Goal: Complete application form

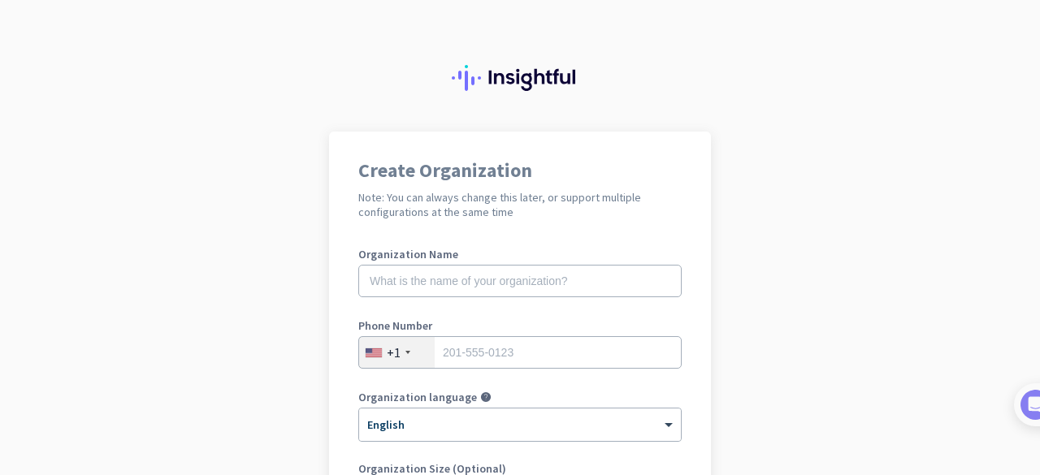
click at [470, 272] on input "text" at bounding box center [519, 281] width 323 height 33
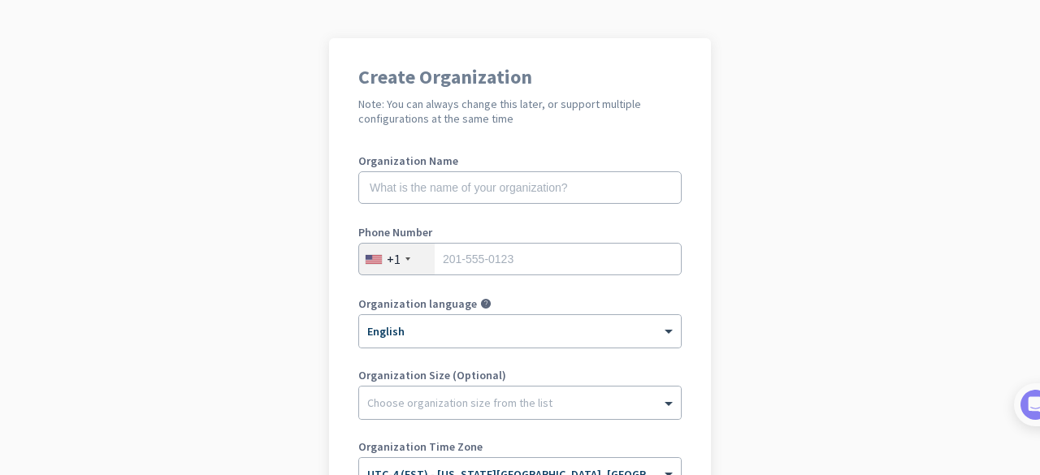
scroll to position [94, 0]
click at [424, 175] on input "text" at bounding box center [519, 187] width 323 height 33
type input "Mercor"
click at [398, 263] on div "+1" at bounding box center [397, 258] width 76 height 31
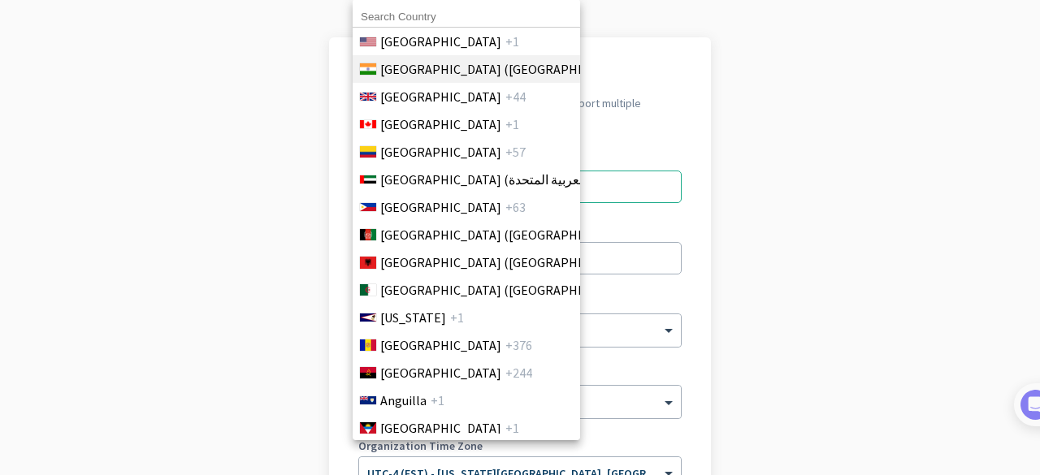
click at [465, 80] on li "[GEOGRAPHIC_DATA] ([GEOGRAPHIC_DATA]) +91" at bounding box center [466, 69] width 228 height 28
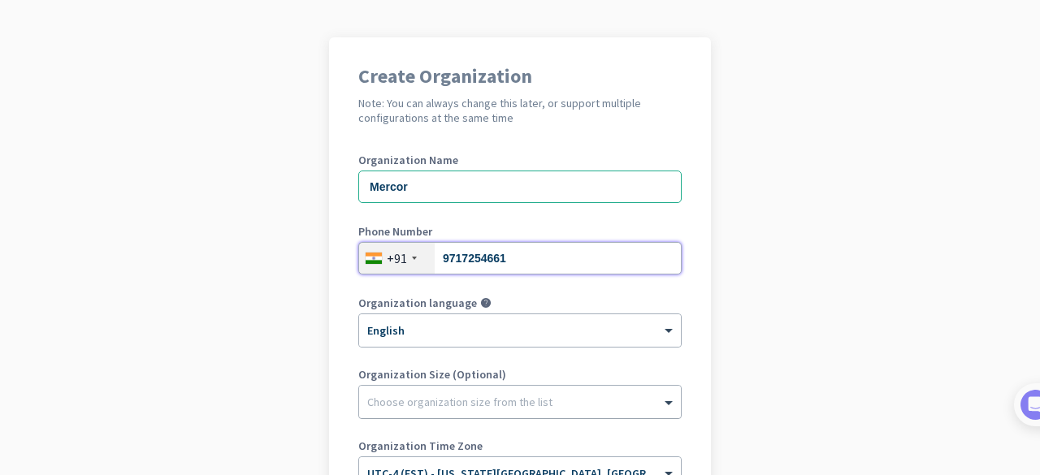
type input "9717254661"
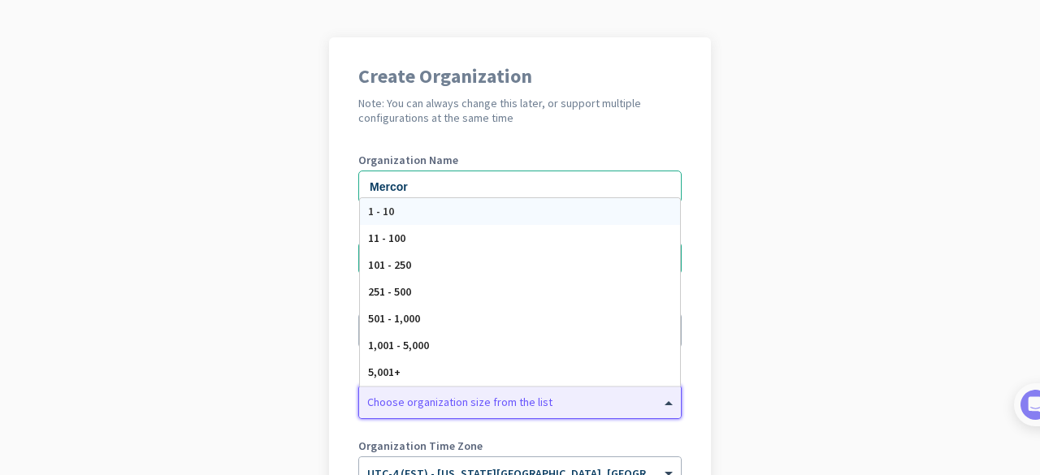
click at [414, 401] on div at bounding box center [520, 398] width 322 height 16
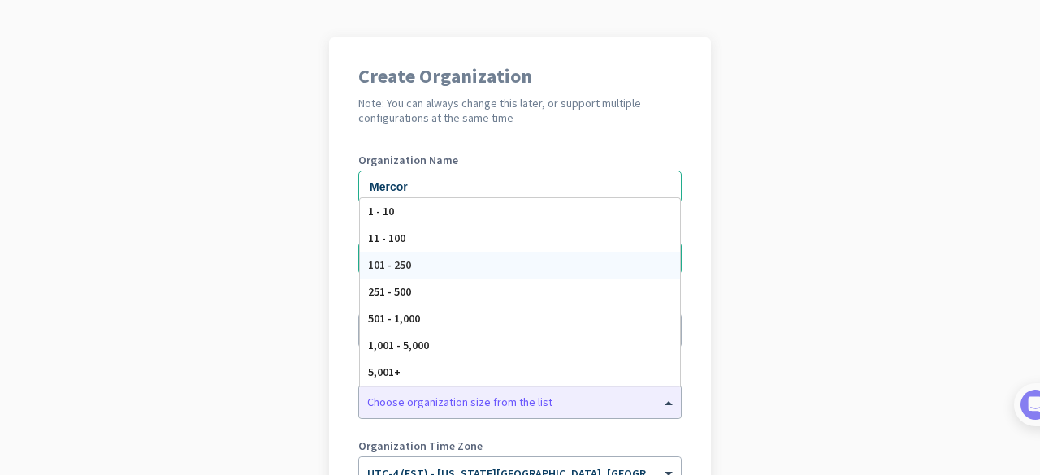
click at [264, 282] on app-onboarding-organization "Create Organization Note: You can always change this later, or support multiple…" at bounding box center [520, 389] width 1040 height 704
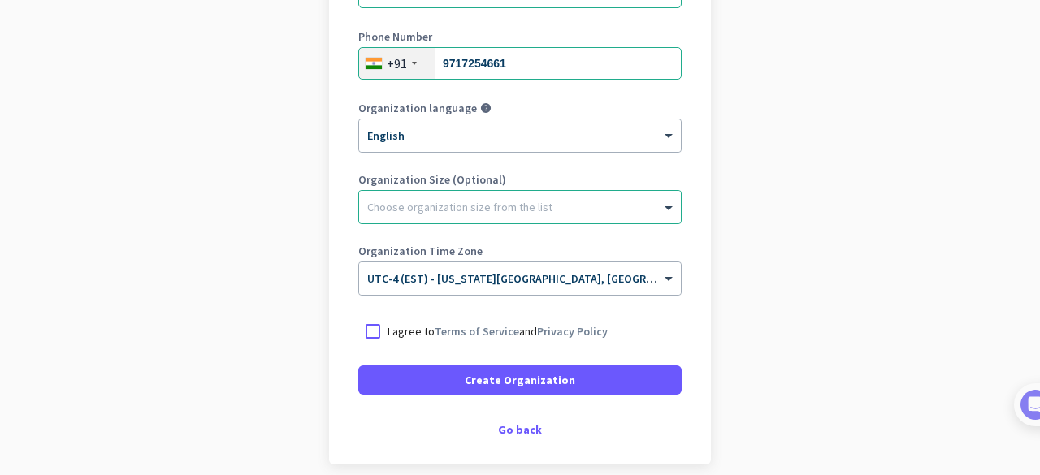
scroll to position [288, 0]
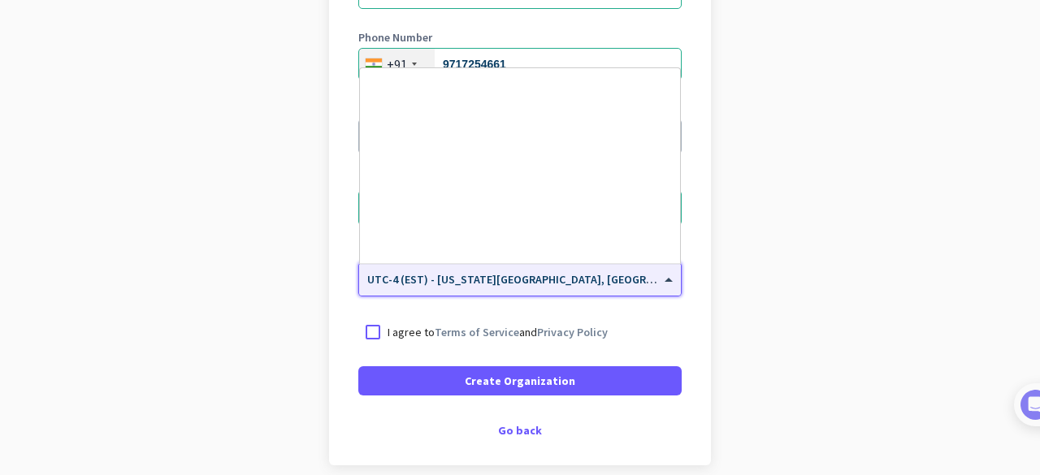
click at [527, 285] on span "UTC-4 (EST) - [US_STATE][GEOGRAPHIC_DATA], [GEOGRAPHIC_DATA], [GEOGRAPHIC_DATA]…" at bounding box center [650, 279] width 566 height 15
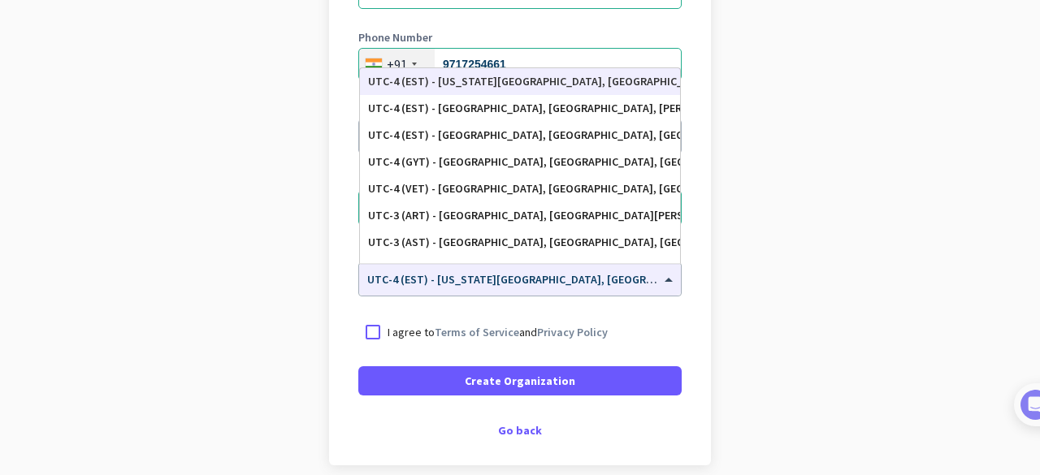
click at [805, 259] on app-onboarding-organization "Create Organization Note: You can always change this later, or support multiple…" at bounding box center [520, 195] width 1040 height 704
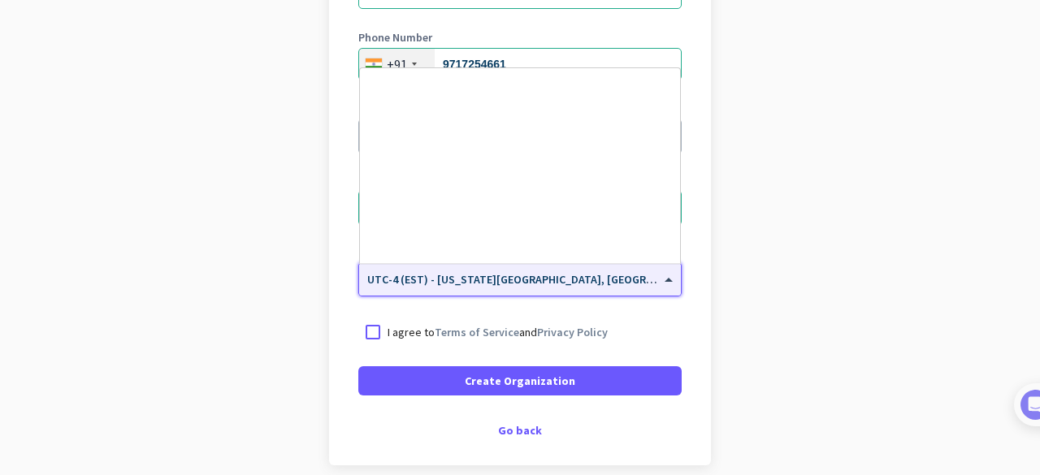
click at [515, 284] on span "UTC-4 (EST) - [US_STATE][GEOGRAPHIC_DATA], [GEOGRAPHIC_DATA], [GEOGRAPHIC_DATA]…" at bounding box center [650, 279] width 566 height 15
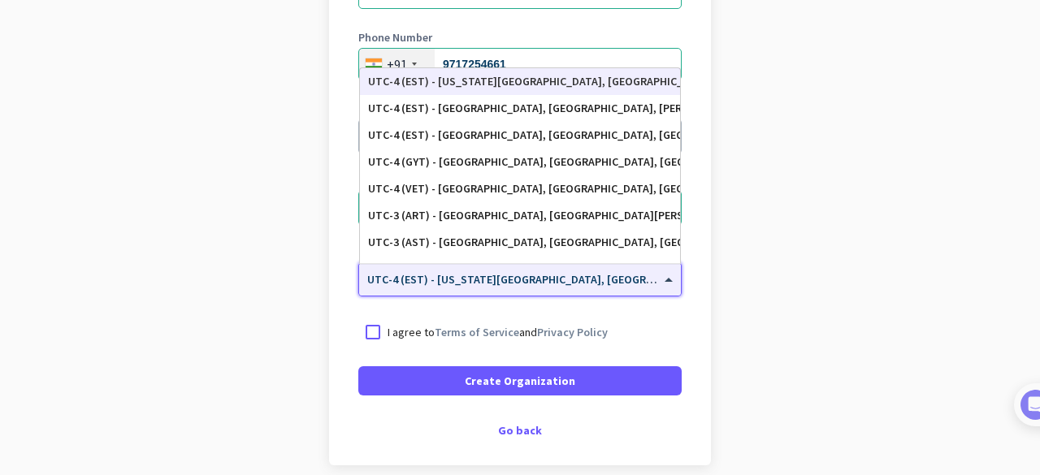
scroll to position [359, 0]
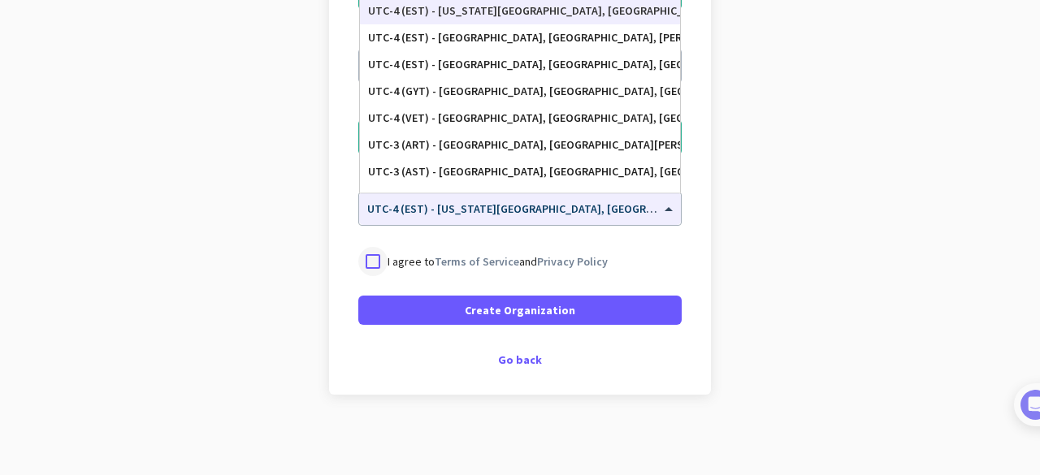
click at [364, 257] on div at bounding box center [372, 261] width 29 height 29
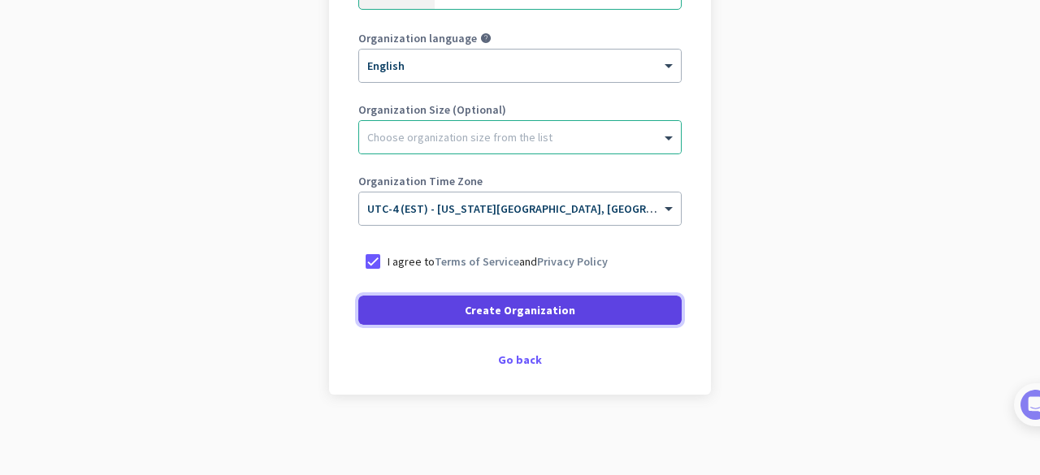
click at [475, 313] on span "Create Organization" at bounding box center [520, 310] width 111 height 16
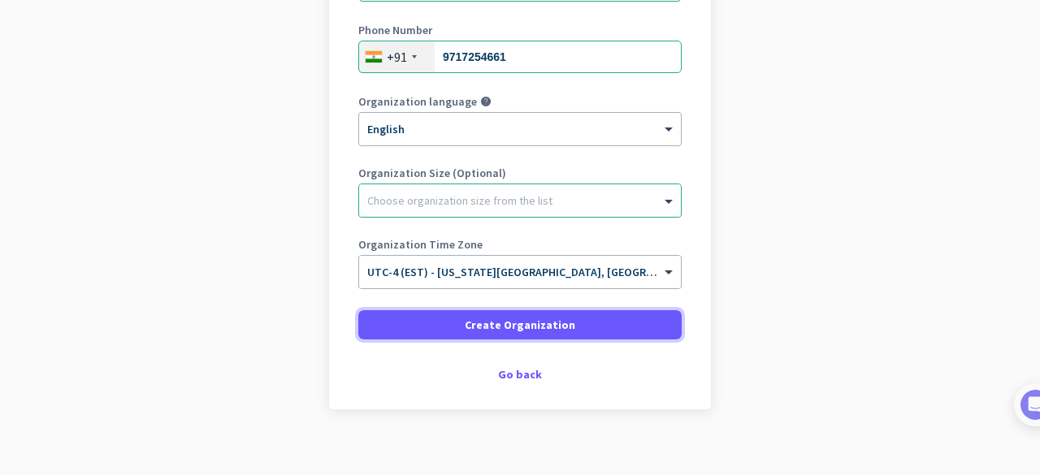
scroll to position [306, 0]
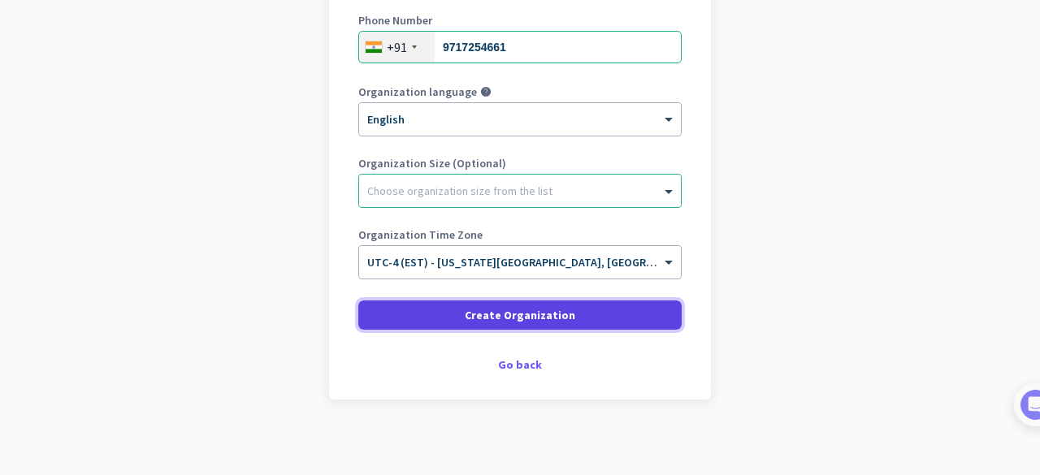
click at [560, 327] on span at bounding box center [519, 315] width 323 height 39
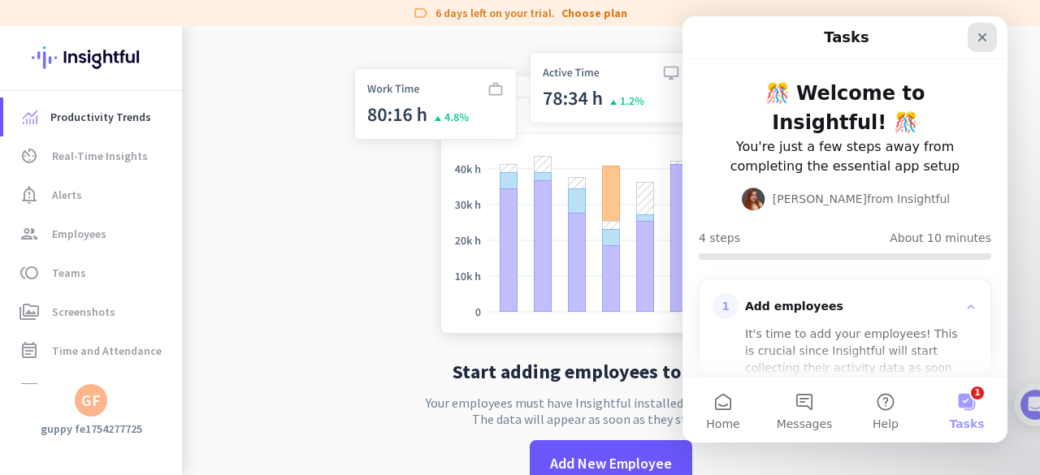
click at [988, 28] on div "Close" at bounding box center [982, 37] width 29 height 29
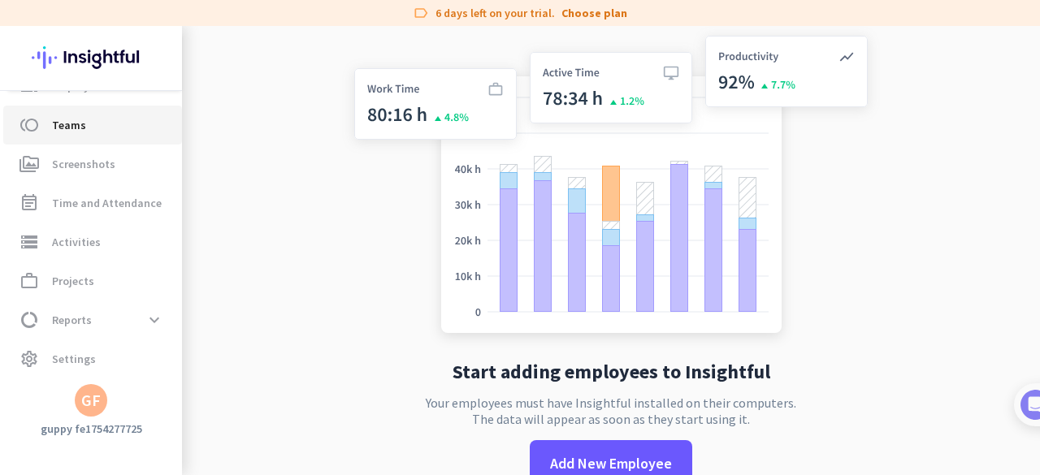
click at [135, 141] on link "toll Teams" at bounding box center [92, 125] width 179 height 39
